Goal: Information Seeking & Learning: Find specific fact

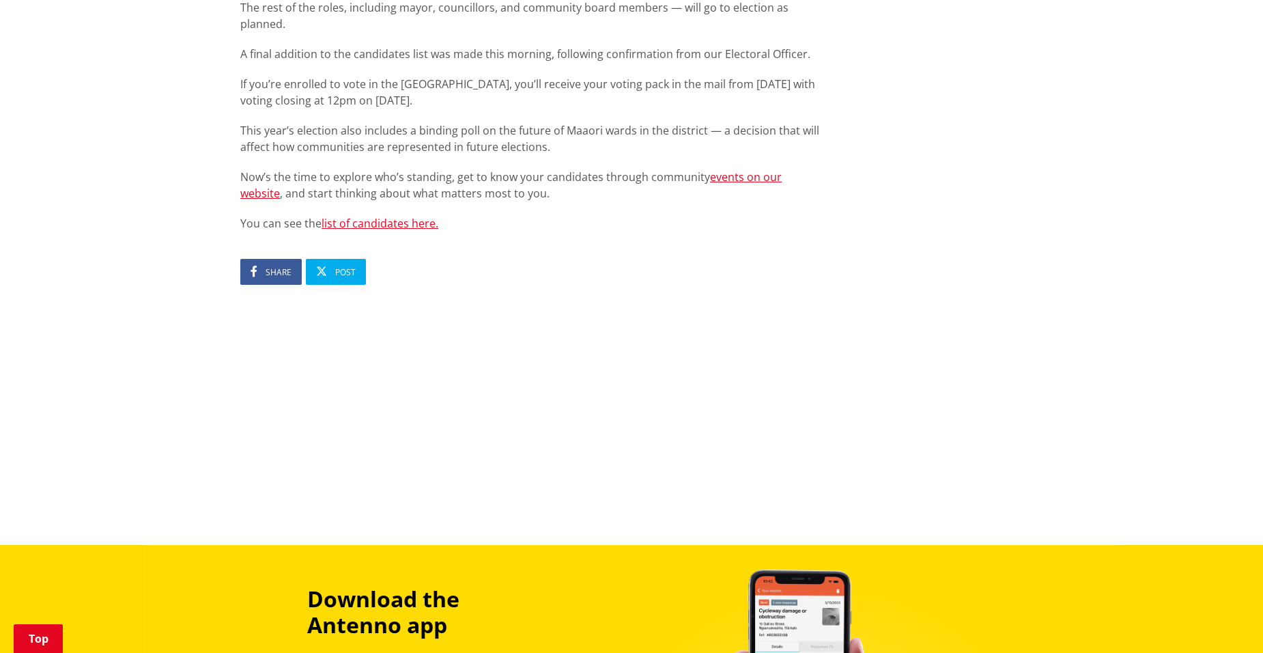
scroll to position [983, 0]
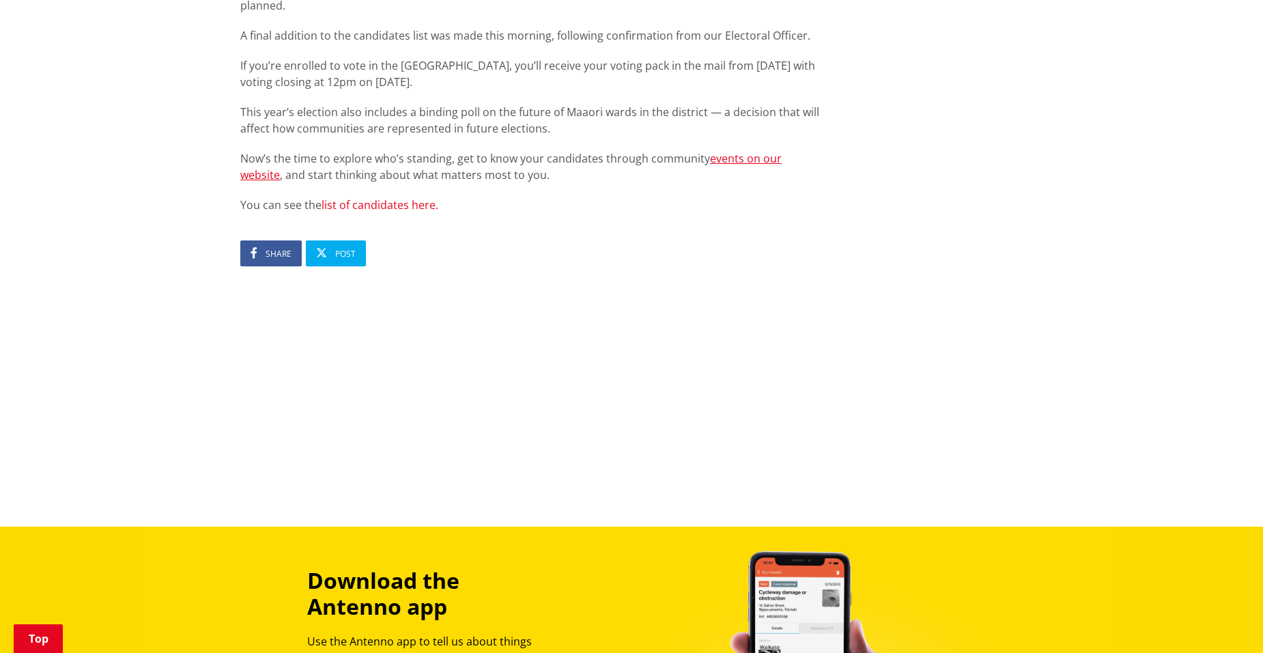
click at [403, 197] on link "list of candidates here." at bounding box center [380, 204] width 117 height 15
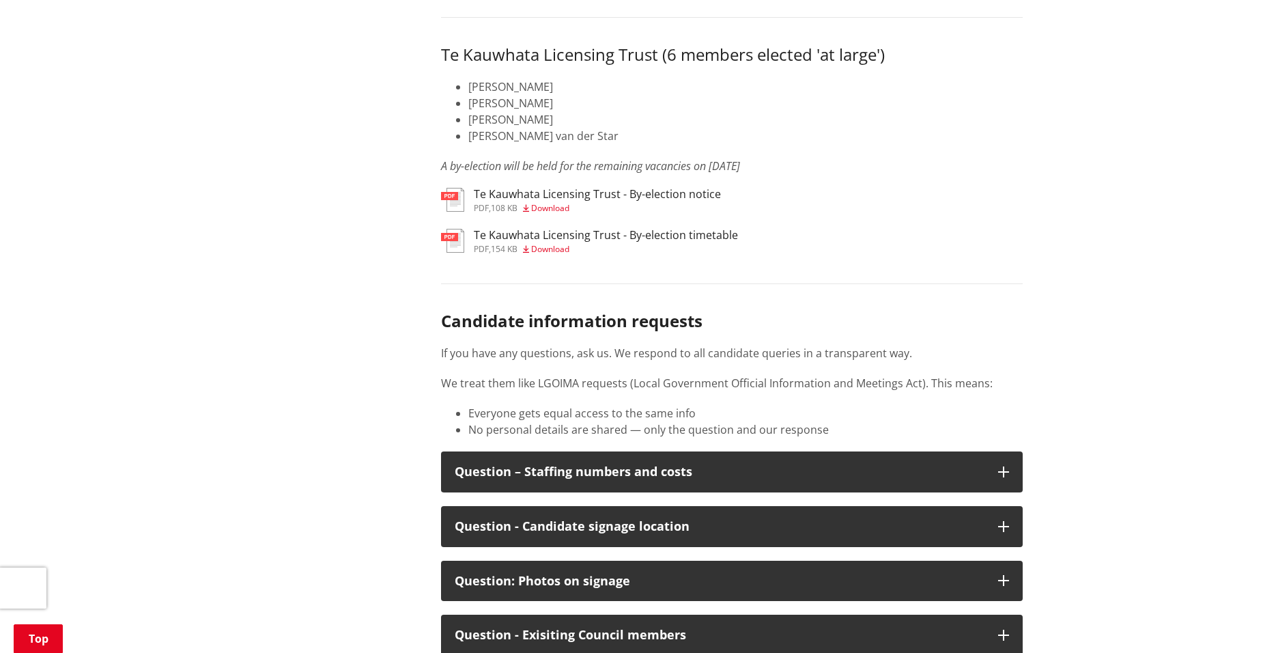
scroll to position [6858, 0]
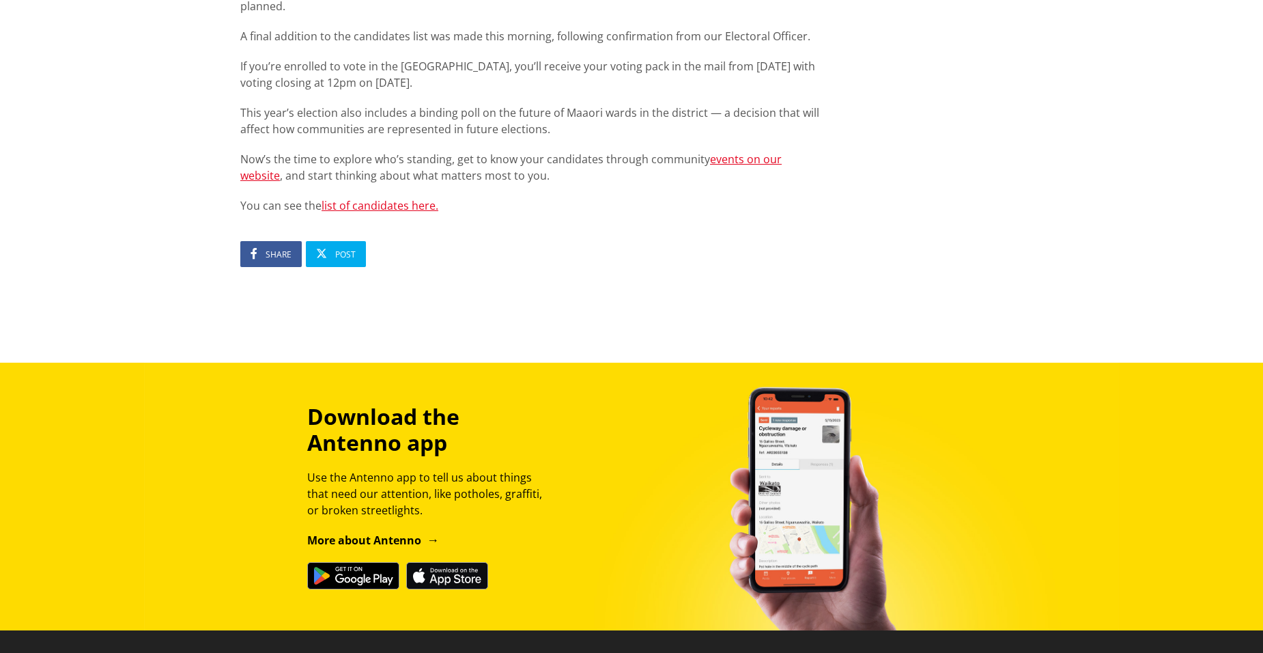
scroll to position [983, 0]
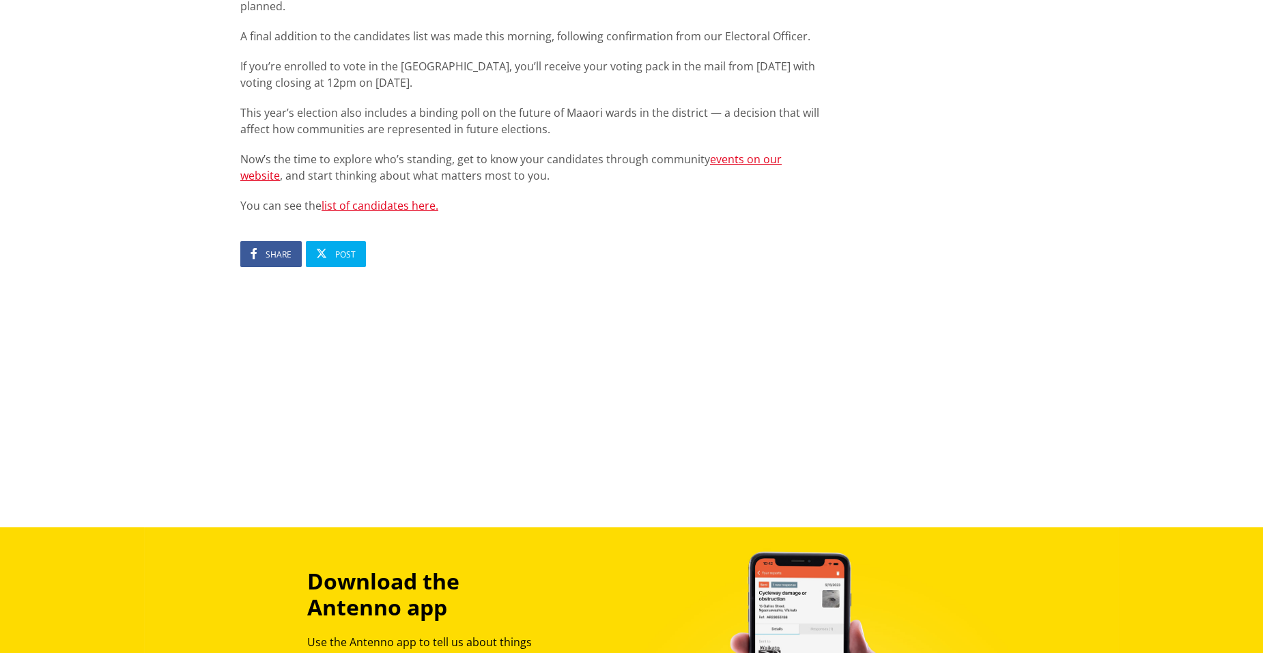
drag, startPoint x: 1262, startPoint y: 5, endPoint x: 1272, endPoint y: 10, distance: 11.3
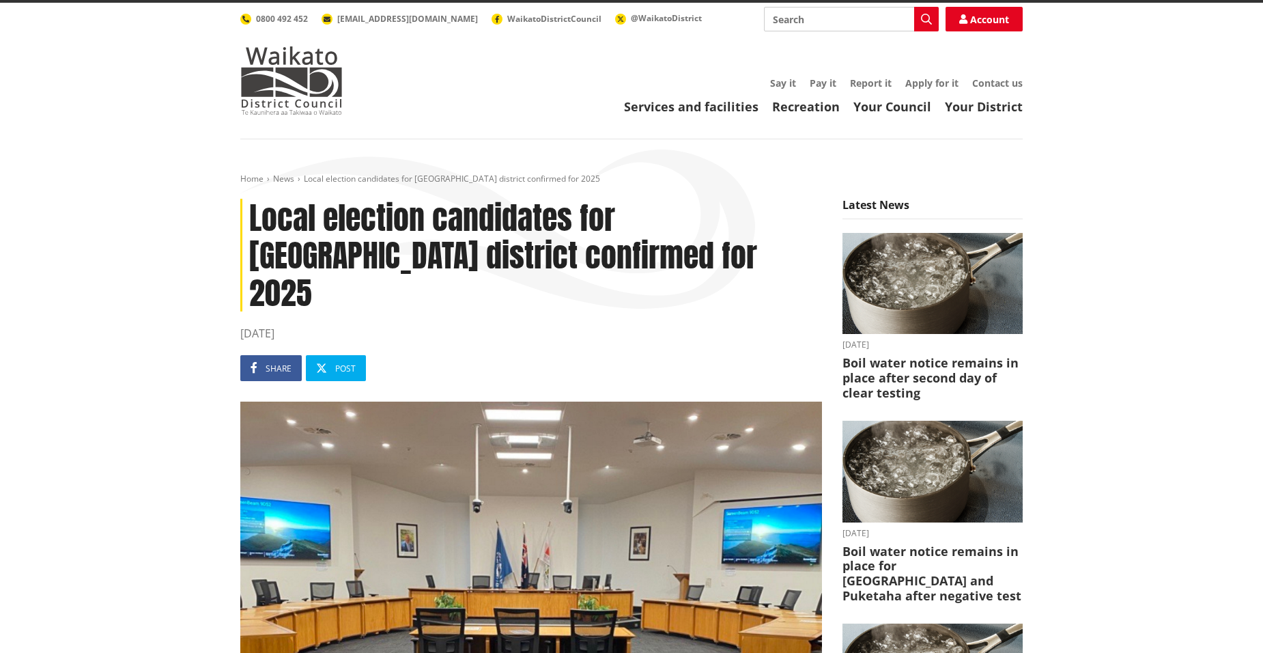
scroll to position [0, 0]
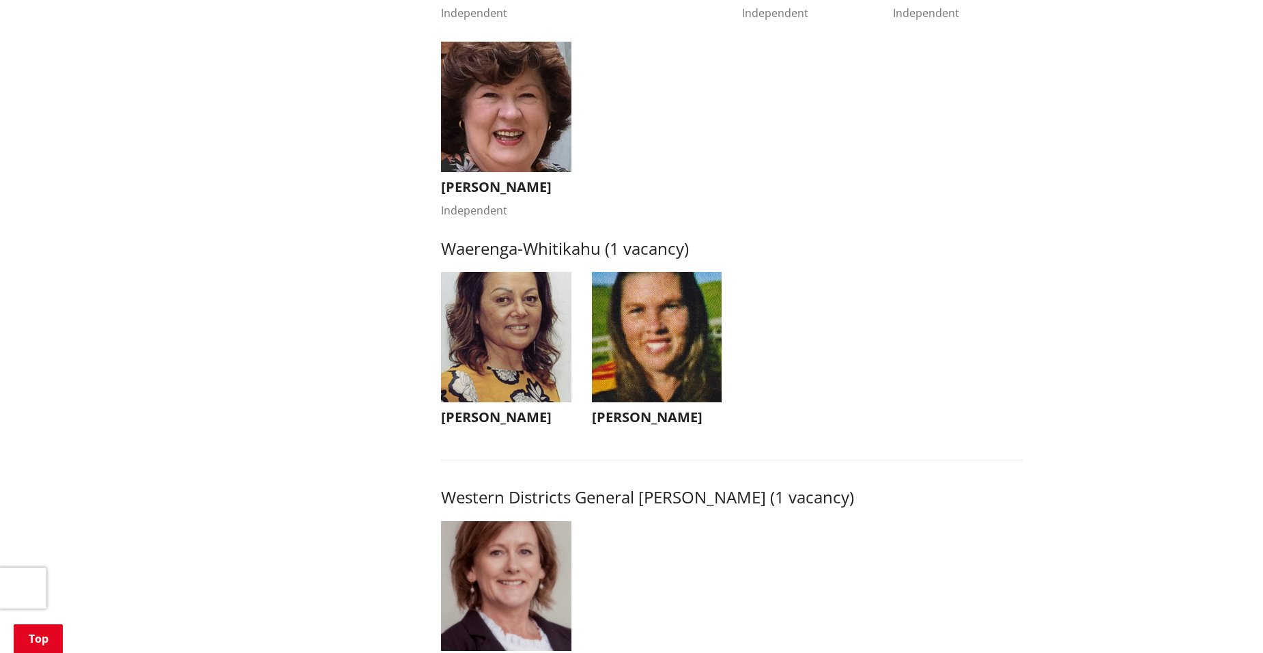
scroll to position [2695, 0]
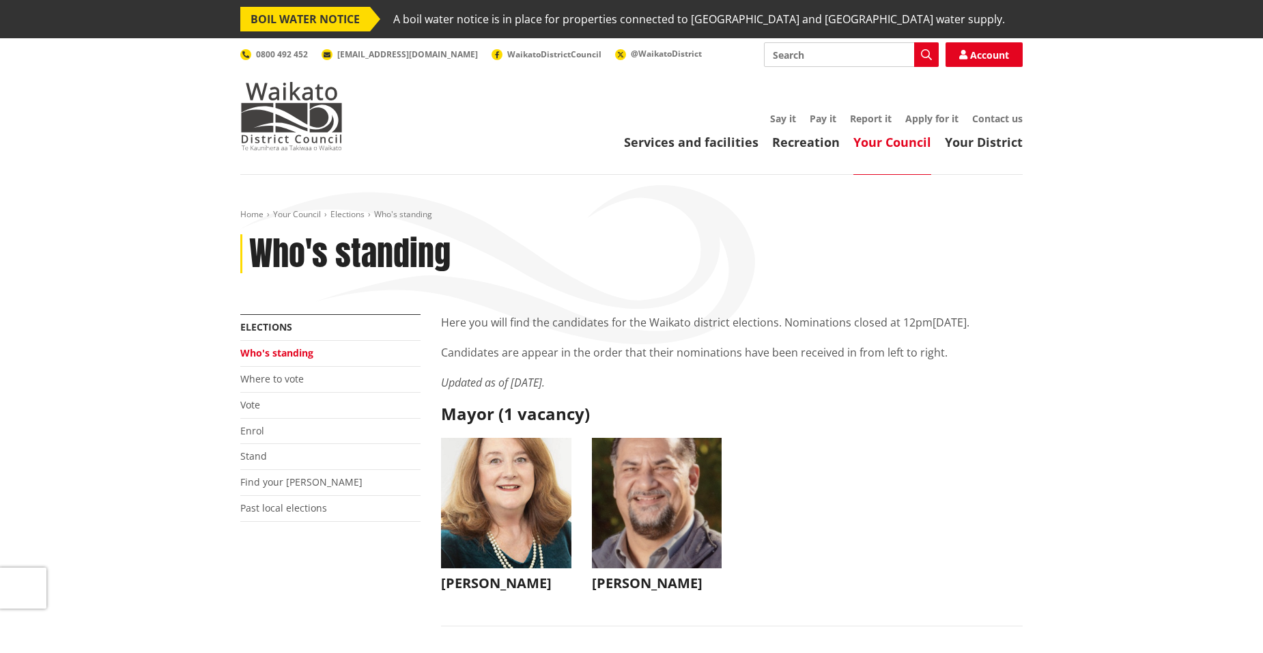
click at [823, 61] on input "Search" at bounding box center [851, 54] width 175 height 25
type input "Mr [PERSON_NAME]"
click at [930, 49] on icon "button" at bounding box center [926, 54] width 11 height 11
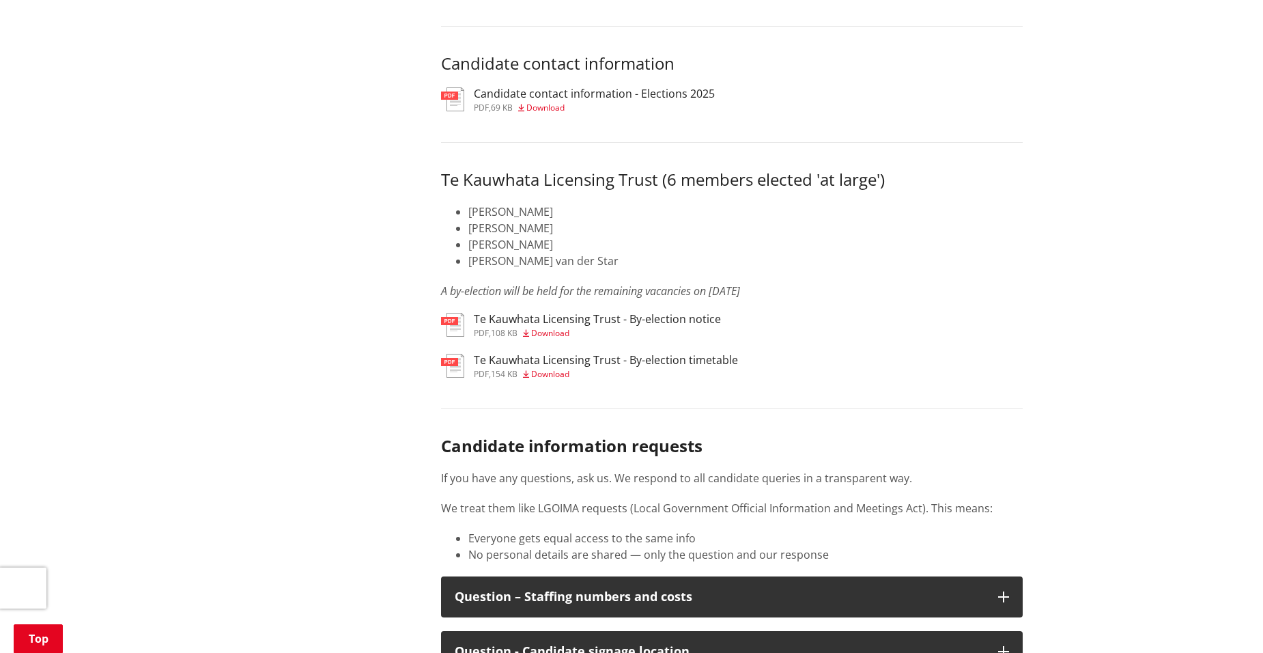
scroll to position [6675, 0]
